Goal: Navigation & Orientation: Find specific page/section

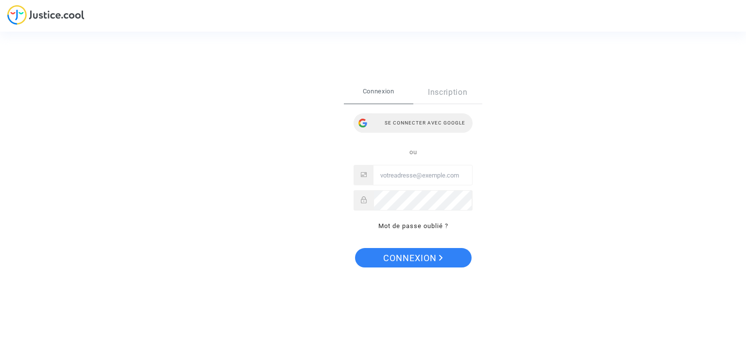
click at [413, 117] on div "Se connecter avec Google" at bounding box center [413, 122] width 119 height 19
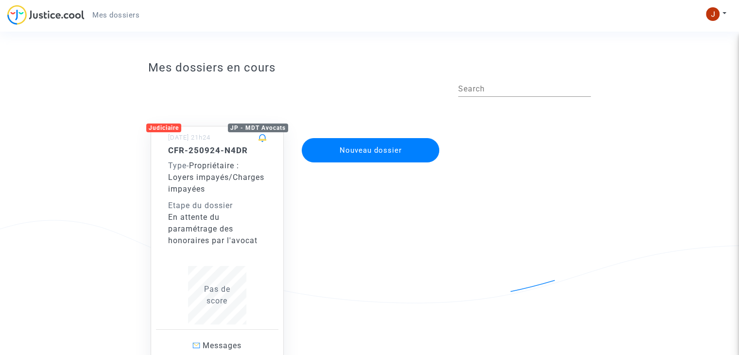
click at [33, 108] on div "Mes dossiers en cours Search Judiciaire JP - MDT Avocats [DATE] 21h24 CFR-25092…" at bounding box center [369, 245] width 739 height 379
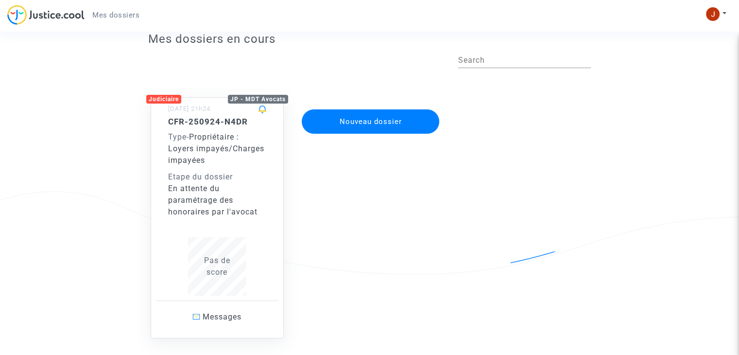
scroll to position [30, 0]
